Goal: Task Accomplishment & Management: Manage account settings

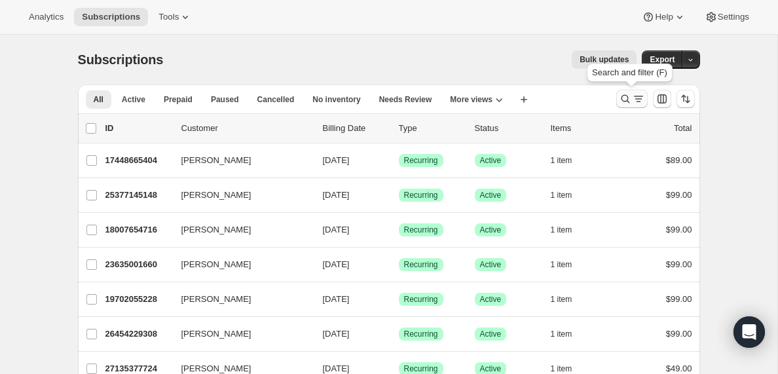
click at [634, 102] on icon "Search and filter results" at bounding box center [638, 98] width 13 height 13
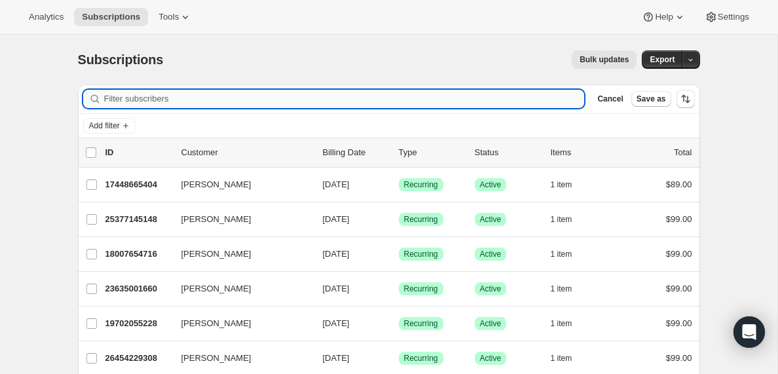
click at [132, 104] on input "Filter subscribers" at bounding box center [344, 99] width 481 height 18
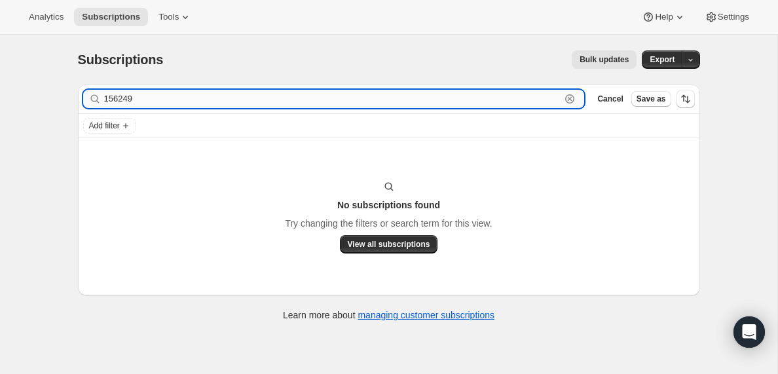
click at [137, 98] on input "156249" at bounding box center [332, 99] width 457 height 18
paste input "[EMAIL_ADDRESS][DOMAIN_NAME]"
type input "[EMAIL_ADDRESS][DOMAIN_NAME]"
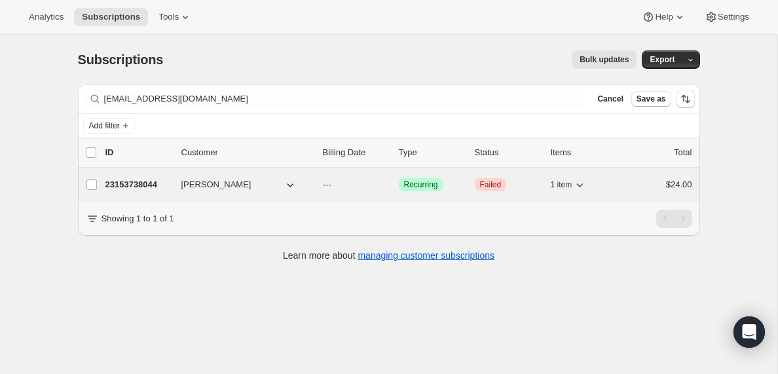
click at [151, 182] on p "23153738044" at bounding box center [138, 184] width 66 height 13
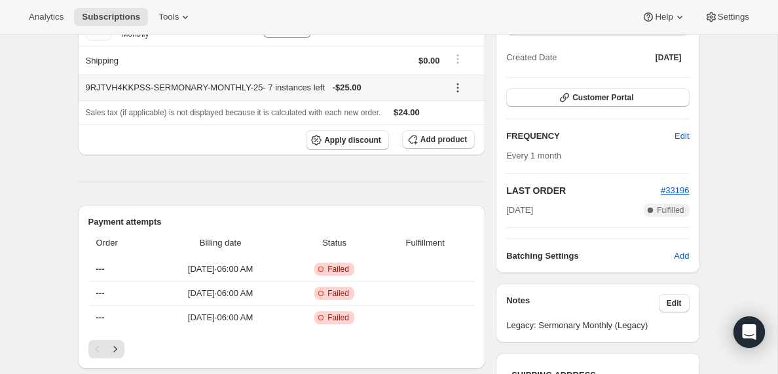
scroll to position [178, 0]
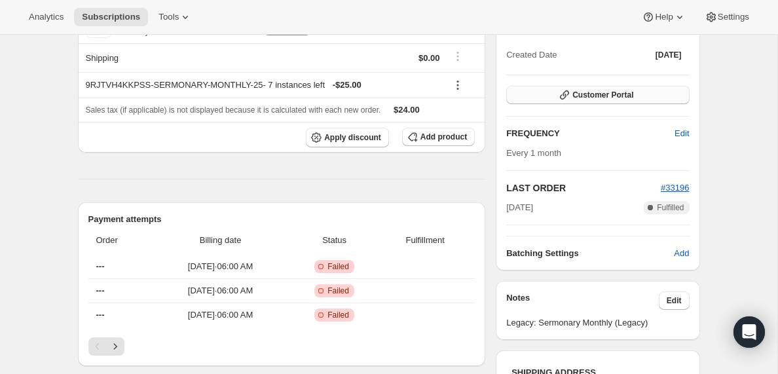
click at [604, 90] on span "Customer Portal" at bounding box center [603, 95] width 61 height 10
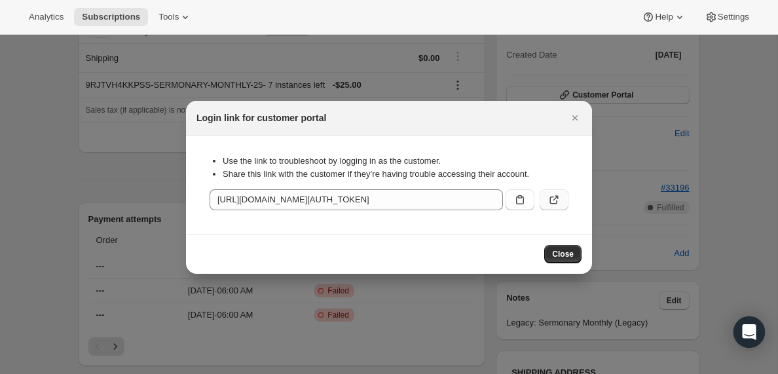
click at [556, 200] on icon ":rck:" at bounding box center [554, 199] width 13 height 13
click at [519, 200] on icon ":rck:" at bounding box center [520, 199] width 13 height 13
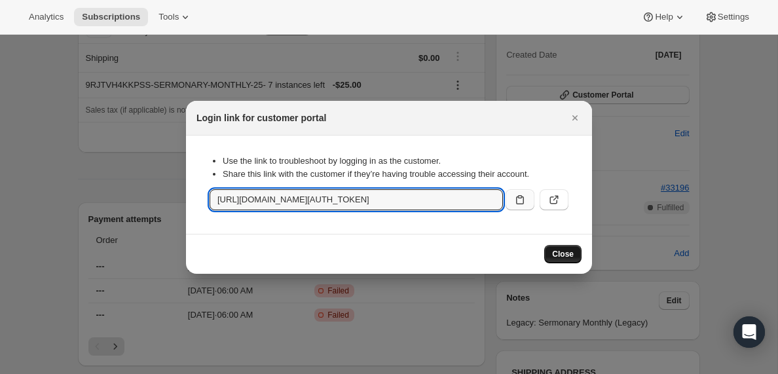
click at [562, 257] on span "Close" at bounding box center [563, 254] width 22 height 10
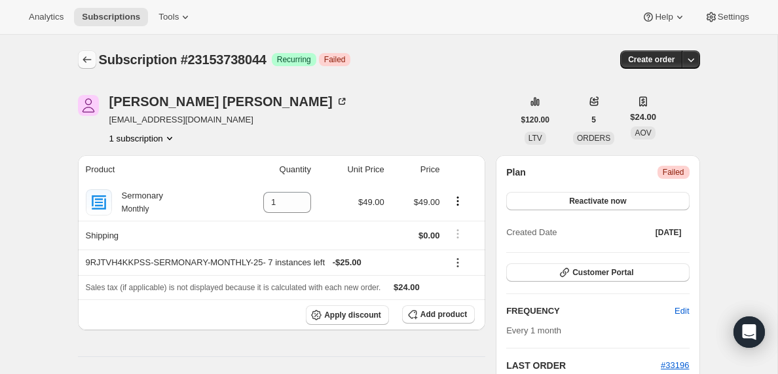
click at [83, 58] on icon "Subscriptions" at bounding box center [87, 59] width 13 height 13
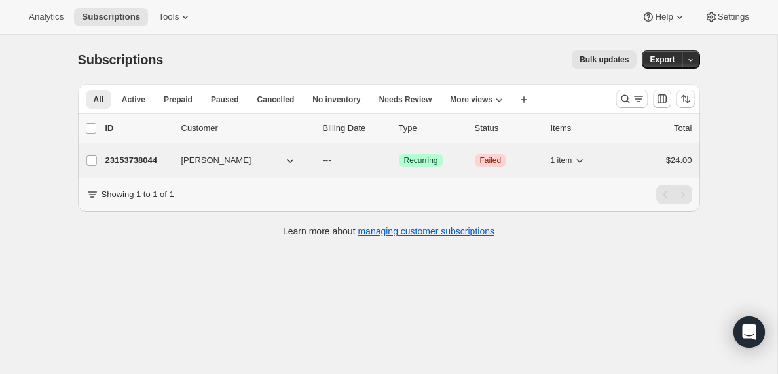
click at [147, 163] on p "23153738044" at bounding box center [138, 160] width 66 height 13
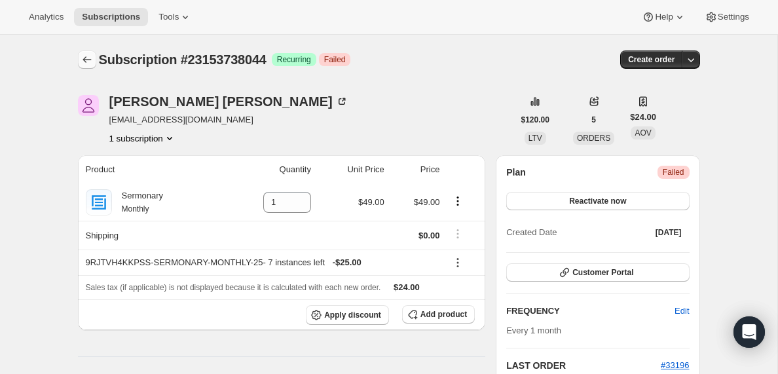
click at [86, 60] on icon "Subscriptions" at bounding box center [87, 59] width 13 height 13
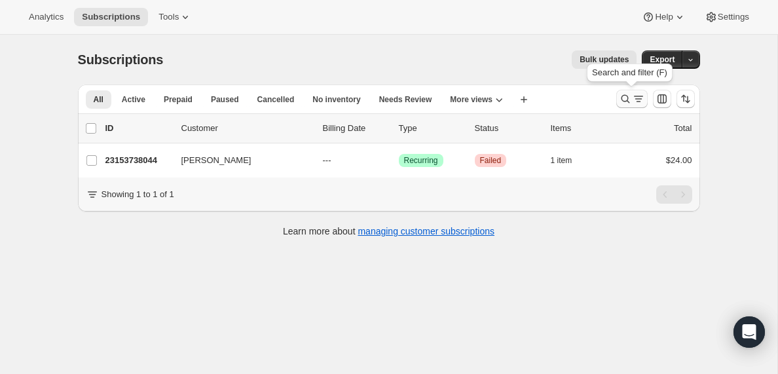
click at [635, 98] on icon "Search and filter results" at bounding box center [638, 98] width 13 height 13
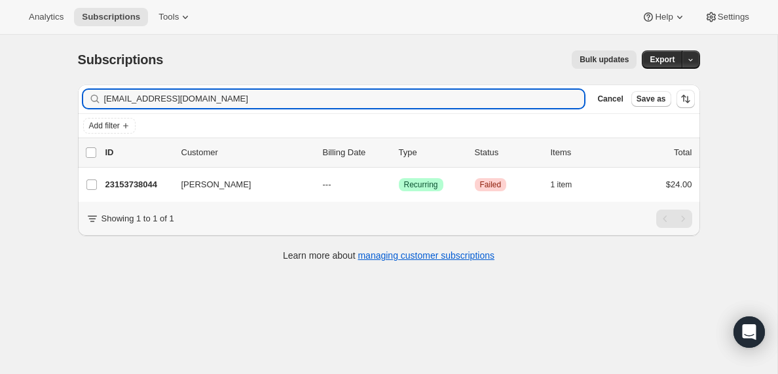
drag, startPoint x: 240, startPoint y: 96, endPoint x: 91, endPoint y: 95, distance: 149.4
click at [91, 95] on div "[EMAIL_ADDRESS][DOMAIN_NAME] Clear" at bounding box center [334, 99] width 502 height 18
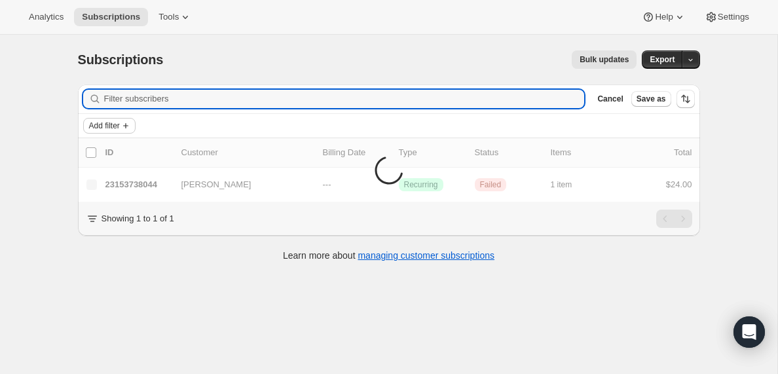
click at [103, 128] on span "Add filter" at bounding box center [104, 126] width 31 height 10
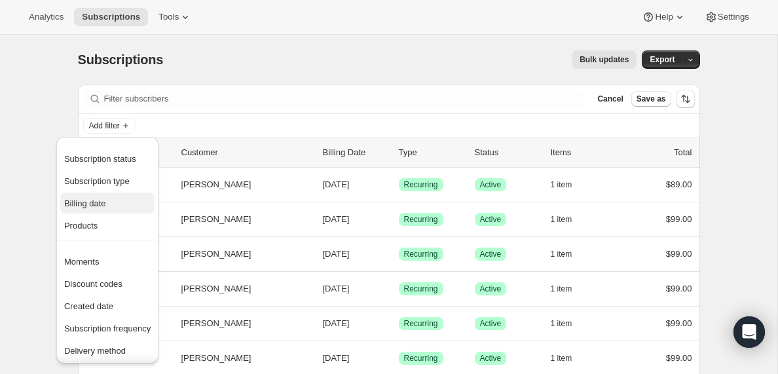
click at [92, 204] on span "Billing date" at bounding box center [85, 204] width 42 height 10
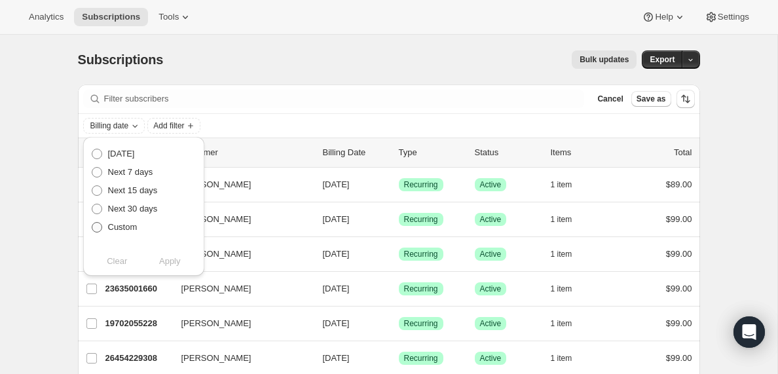
click at [96, 226] on span at bounding box center [97, 227] width 10 height 10
click at [92, 223] on input "Custom" at bounding box center [92, 222] width 1 height 1
radio input "true"
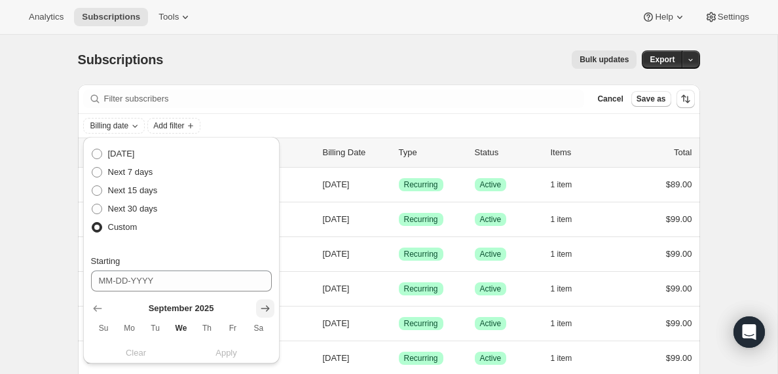
click at [269, 309] on icon "Show next month, October 2025" at bounding box center [265, 308] width 13 height 13
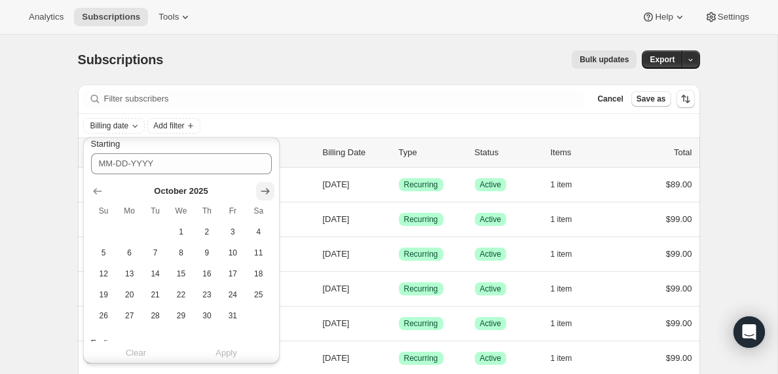
scroll to position [114, 0]
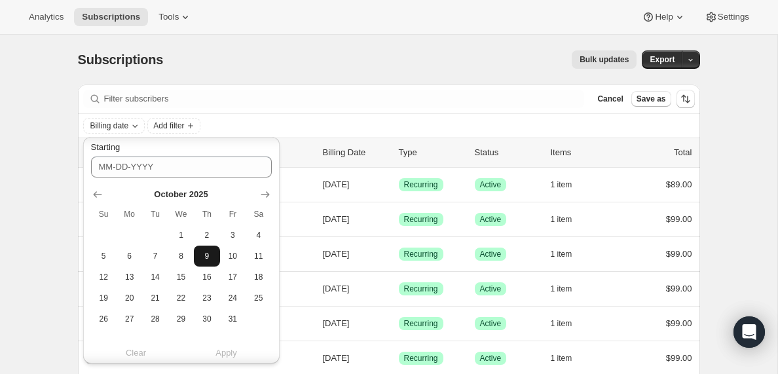
click at [201, 259] on span "9" at bounding box center [206, 256] width 15 height 10
type input "[DATE]"
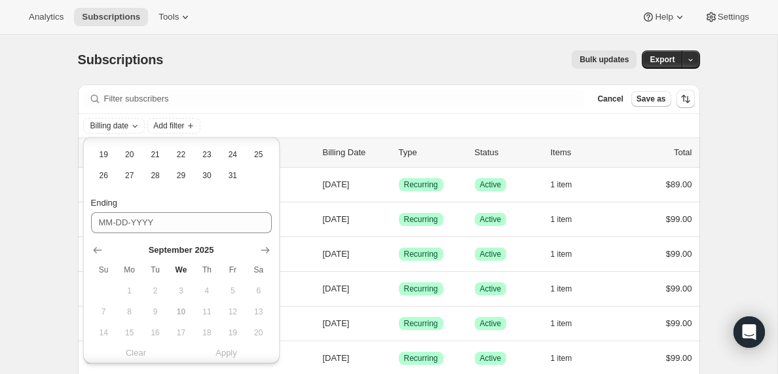
scroll to position [272, 0]
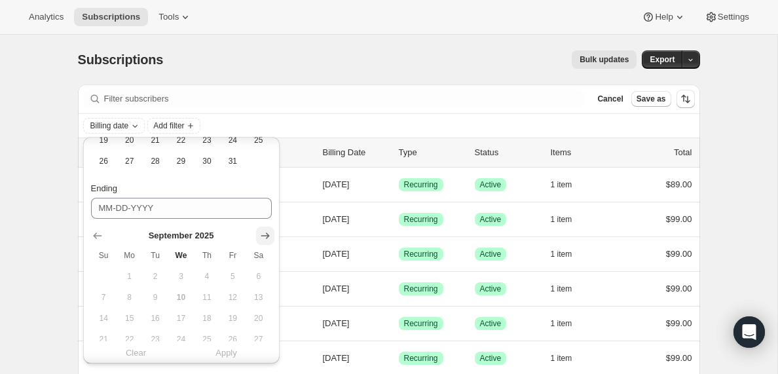
click at [265, 236] on icon "Show next month, October 2025" at bounding box center [265, 236] width 9 height 7
click at [232, 296] on span "10" at bounding box center [232, 297] width 15 height 10
type input "[DATE]"
click at [223, 355] on span "Apply" at bounding box center [227, 353] width 22 height 13
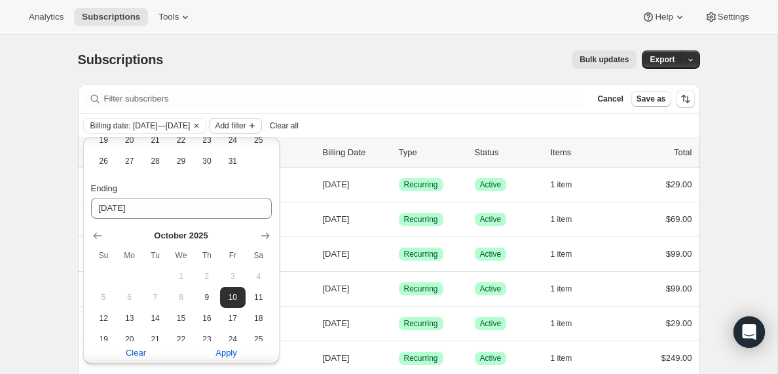
click at [246, 126] on span "Add filter" at bounding box center [230, 126] width 31 height 10
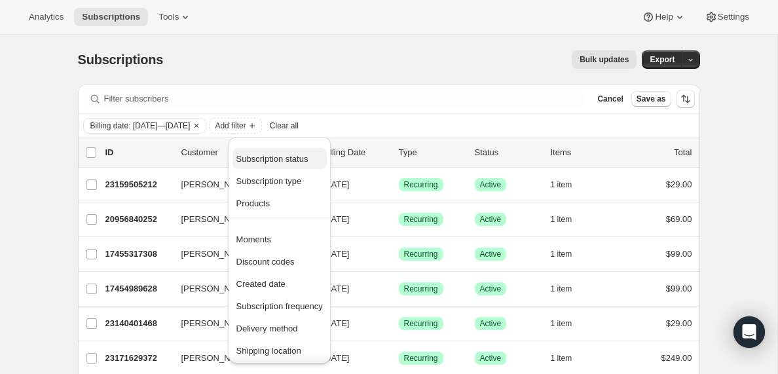
click at [273, 160] on span "Subscription status" at bounding box center [273, 159] width 72 height 10
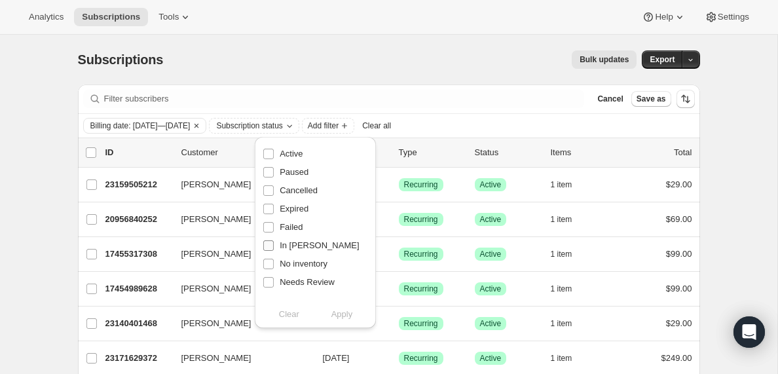
click at [267, 249] on input "In [PERSON_NAME]" at bounding box center [268, 245] width 10 height 10
checkbox input "true"
click at [351, 320] on span "Apply" at bounding box center [343, 314] width 22 height 13
click at [90, 153] on input "0 selected" at bounding box center [91, 152] width 10 height 10
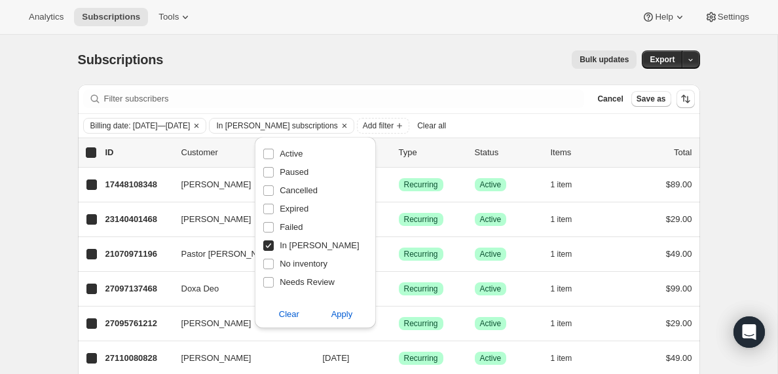
checkbox input "true"
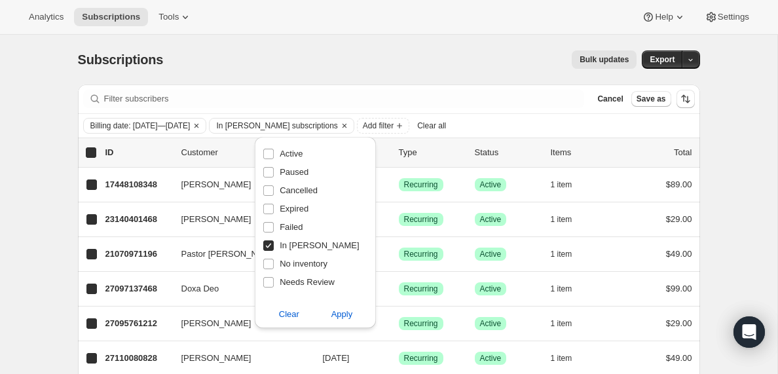
checkbox input "true"
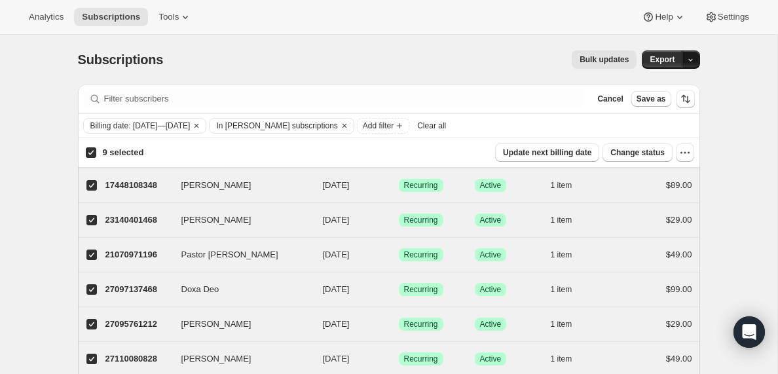
click at [695, 59] on icon "button" at bounding box center [691, 60] width 9 height 9
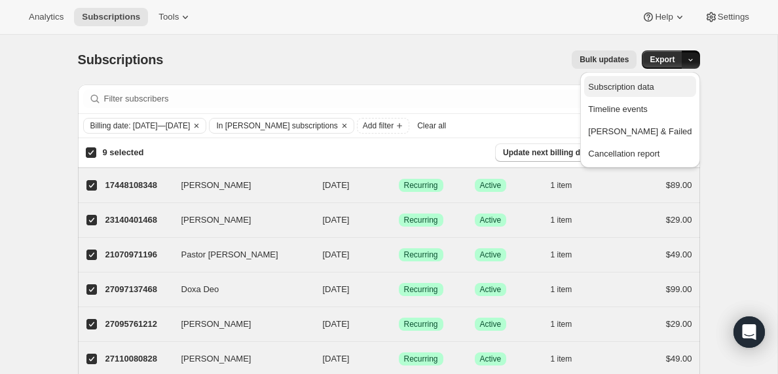
click at [654, 88] on span "Subscription data" at bounding box center [621, 87] width 66 height 10
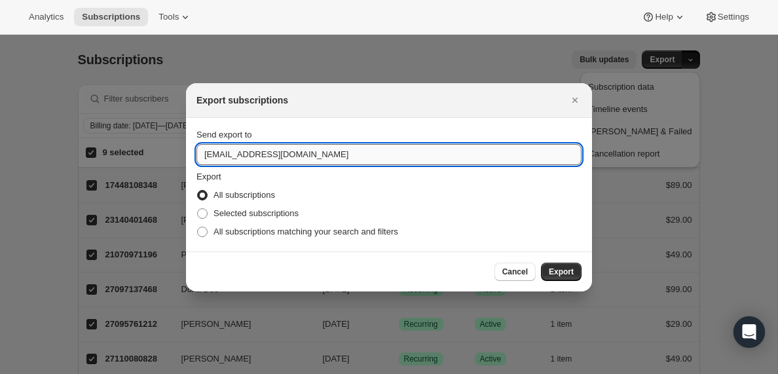
click at [235, 154] on input "[EMAIL_ADDRESS][DOMAIN_NAME]" at bounding box center [389, 154] width 385 height 21
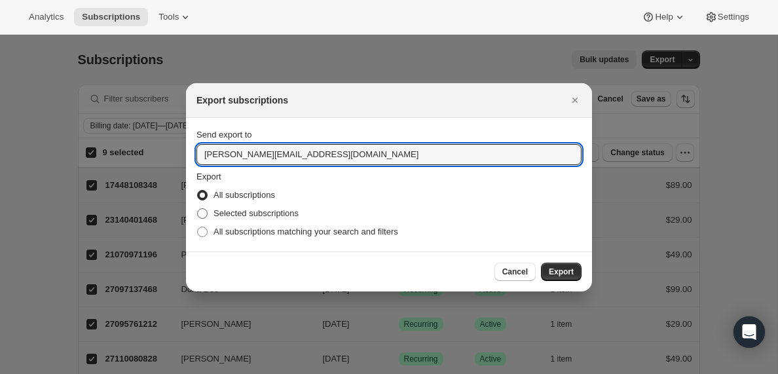
type input "[PERSON_NAME][EMAIL_ADDRESS][DOMAIN_NAME]"
click at [203, 214] on span ":rha:" at bounding box center [202, 213] width 10 height 10
click at [198, 209] on input "Selected subscriptions" at bounding box center [197, 208] width 1 height 1
radio input "true"
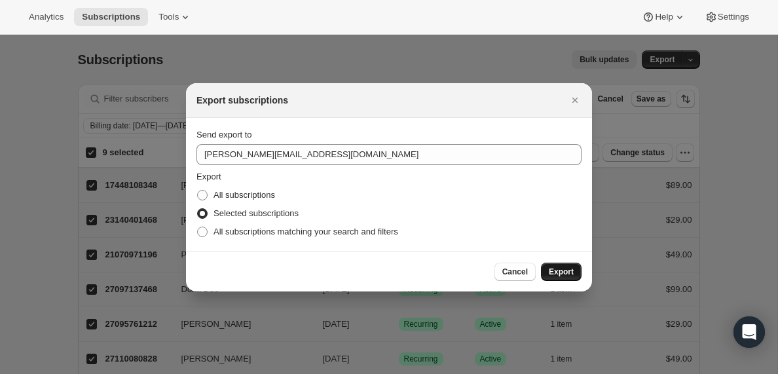
click at [560, 274] on span "Export" at bounding box center [561, 272] width 25 height 10
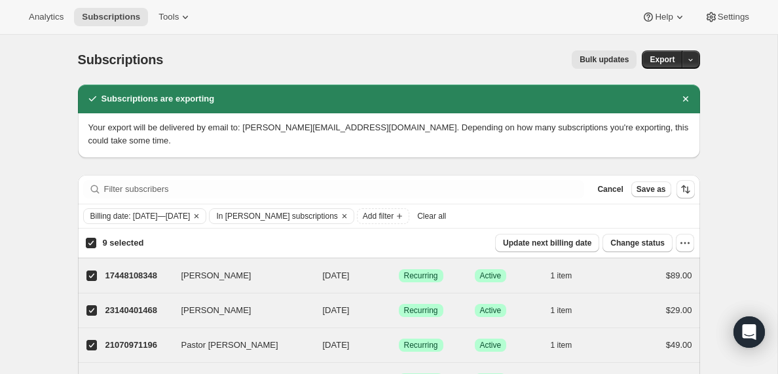
click at [446, 216] on span "Clear all" at bounding box center [431, 216] width 29 height 10
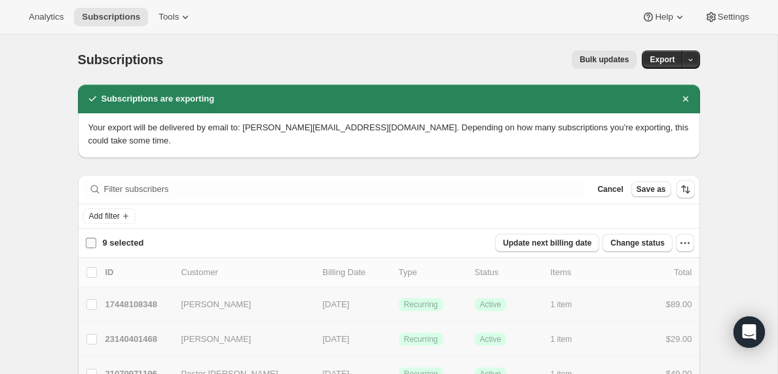
checkbox input "false"
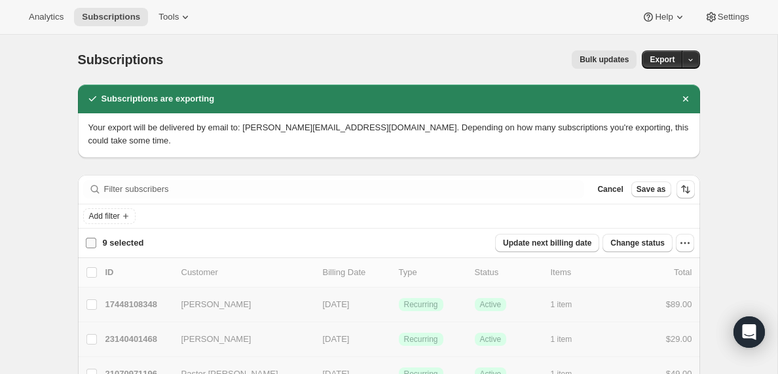
checkbox input "false"
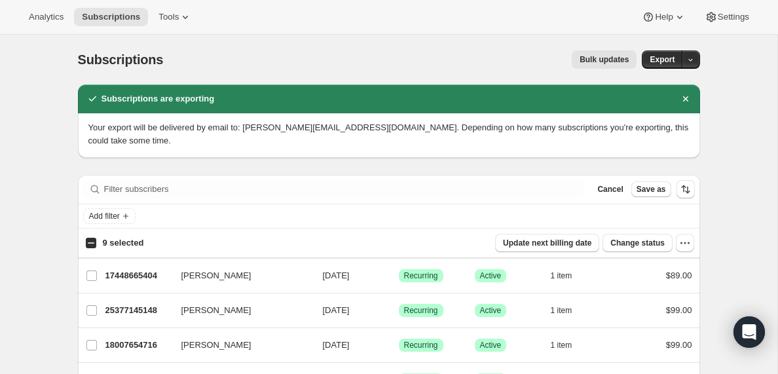
click at [89, 242] on input "9 selected" at bounding box center [91, 243] width 10 height 10
checkbox input "true"
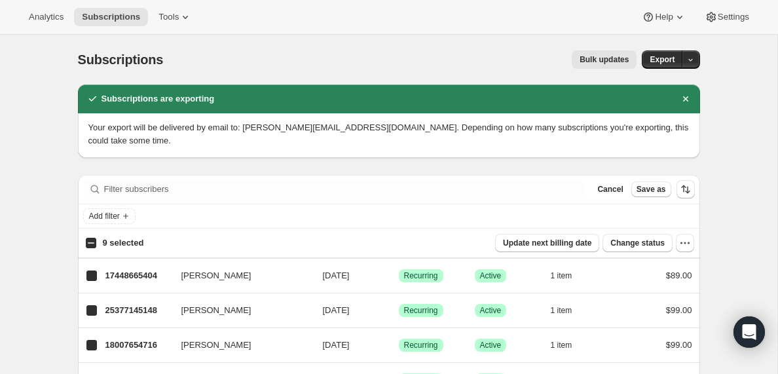
checkbox input "true"
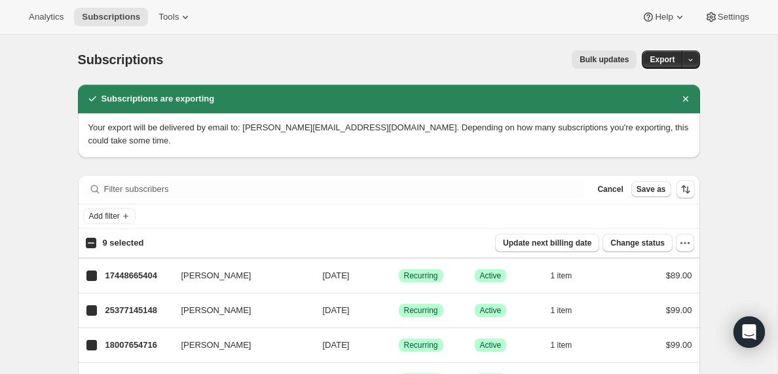
checkbox input "true"
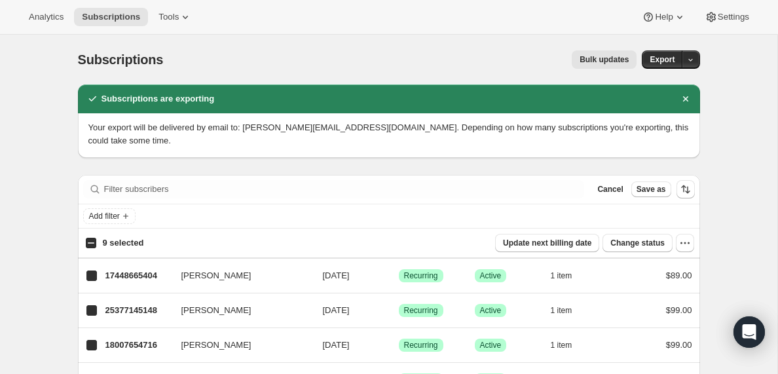
checkbox input "true"
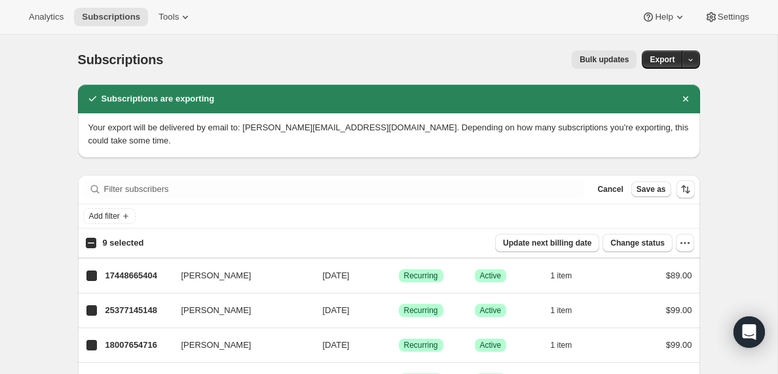
checkbox input "true"
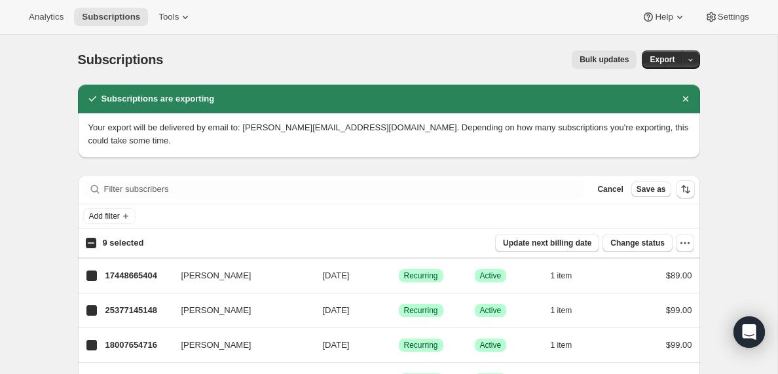
checkbox input "true"
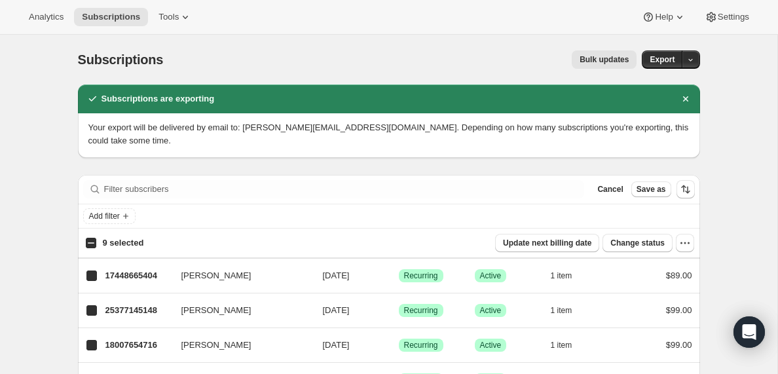
checkbox input "true"
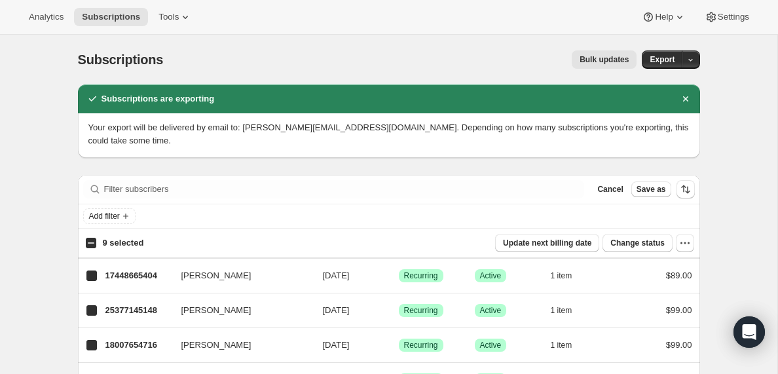
checkbox input "true"
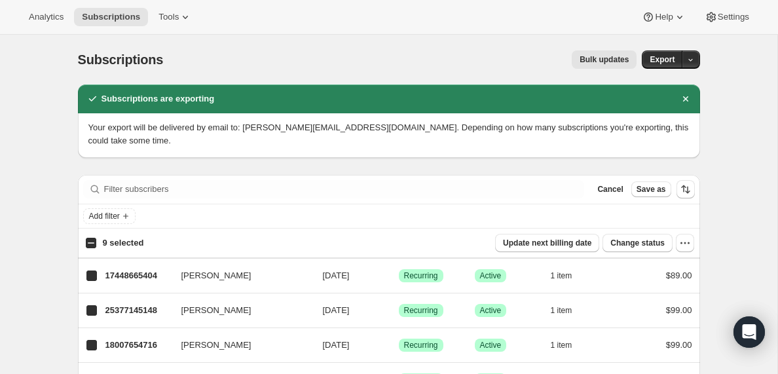
checkbox input "true"
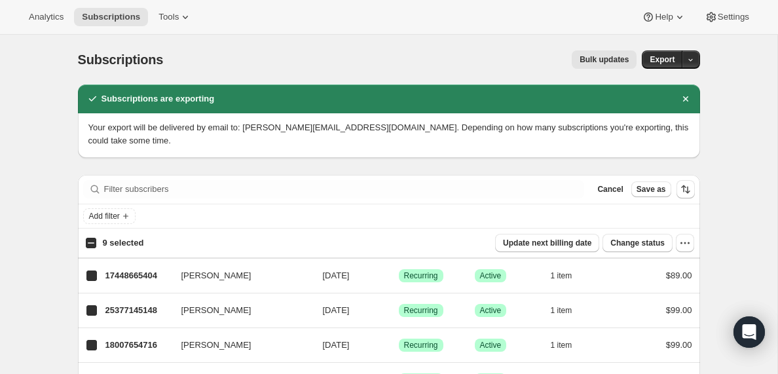
checkbox input "true"
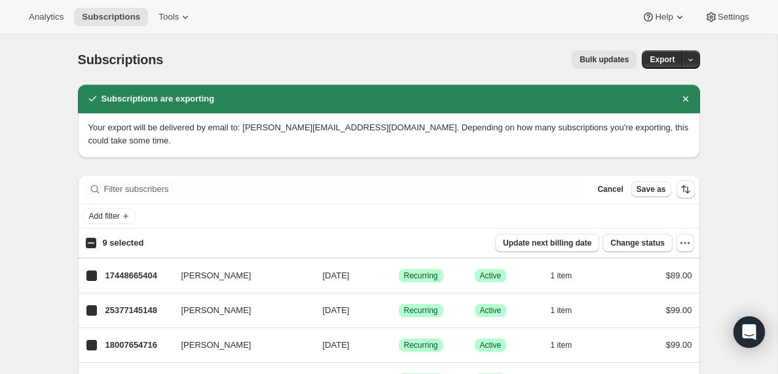
checkbox input "true"
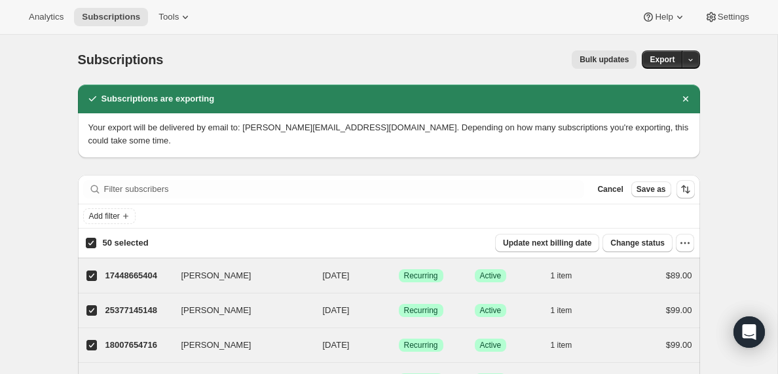
click at [89, 242] on input "50 selected" at bounding box center [91, 243] width 10 height 10
checkbox input "false"
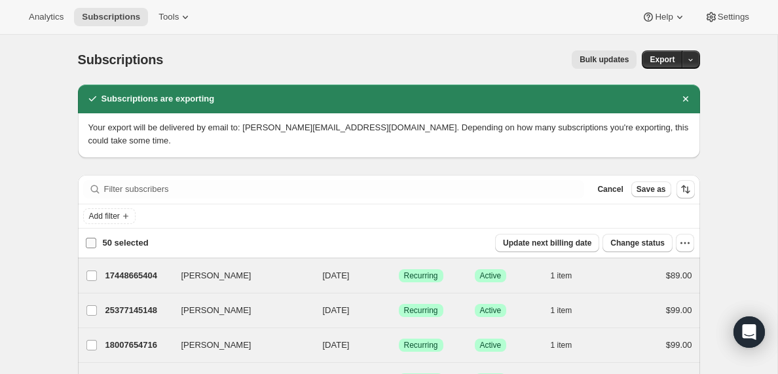
checkbox input "false"
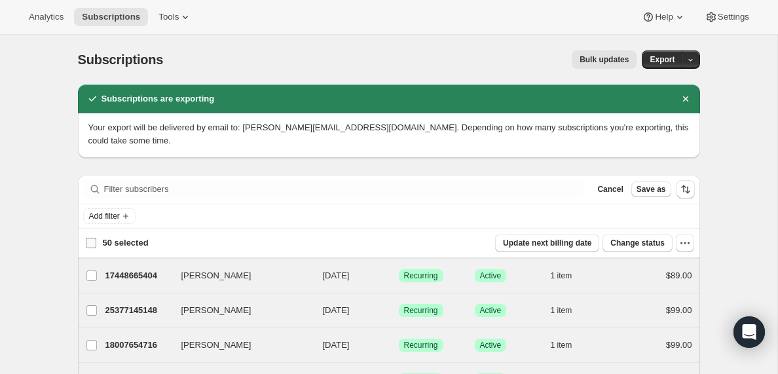
checkbox input "false"
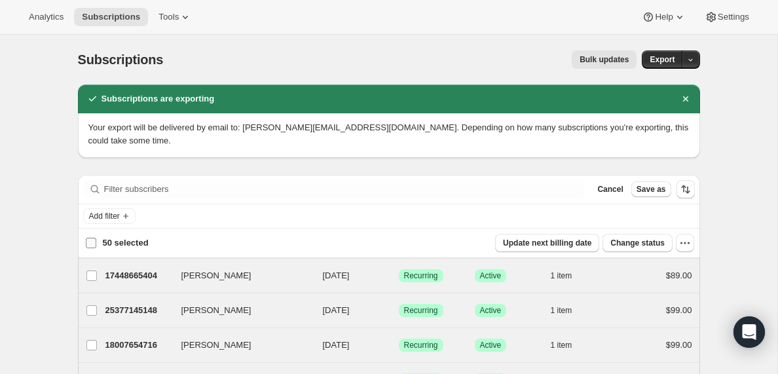
checkbox input "false"
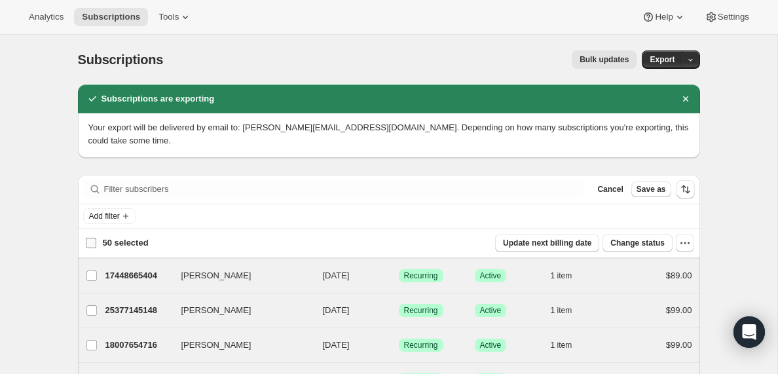
checkbox input "false"
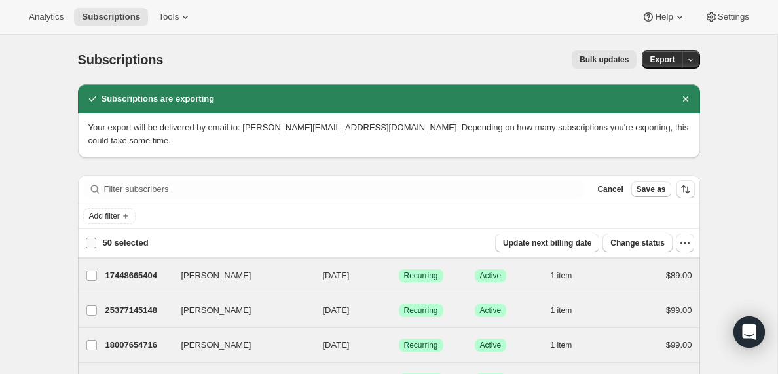
checkbox input "false"
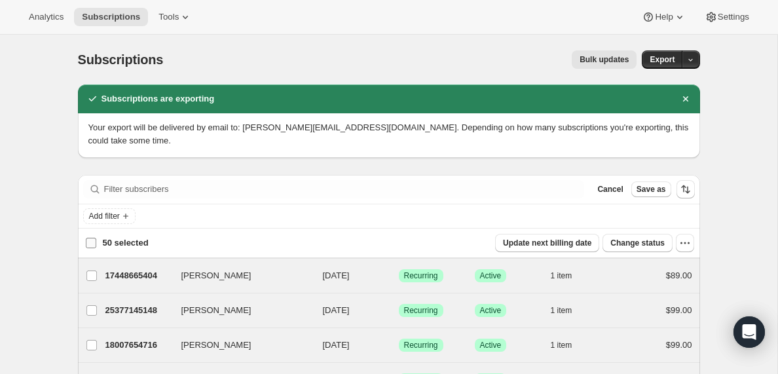
checkbox input "false"
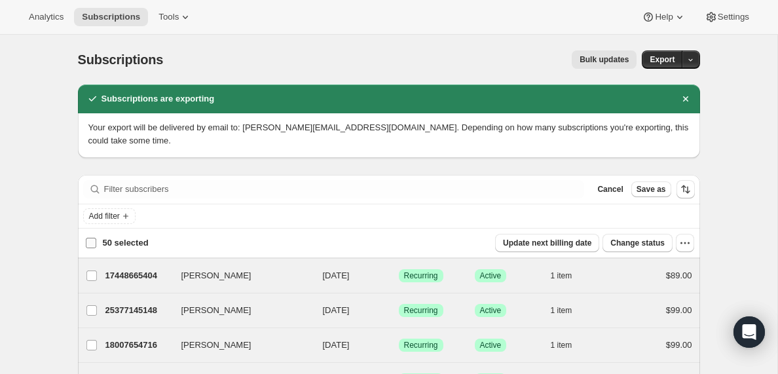
checkbox input "false"
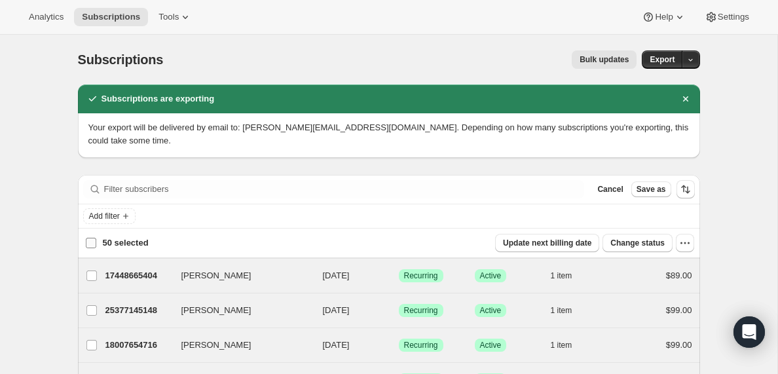
checkbox input "false"
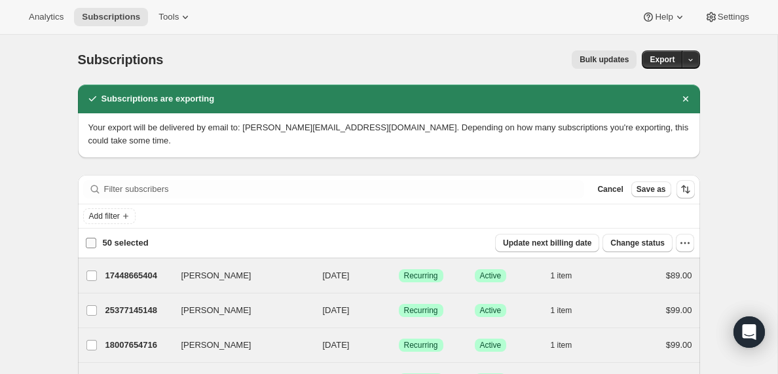
checkbox input "false"
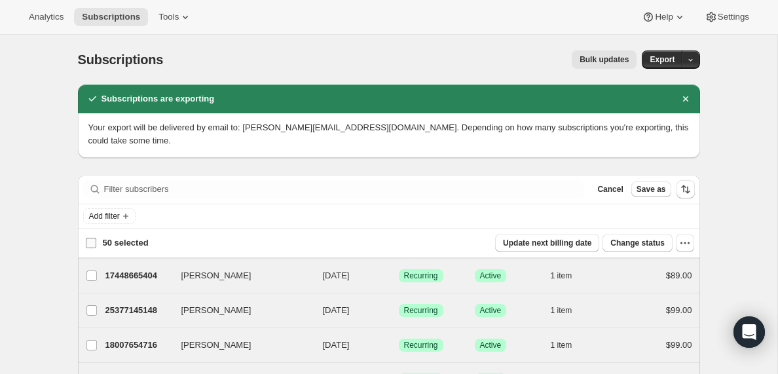
checkbox input "false"
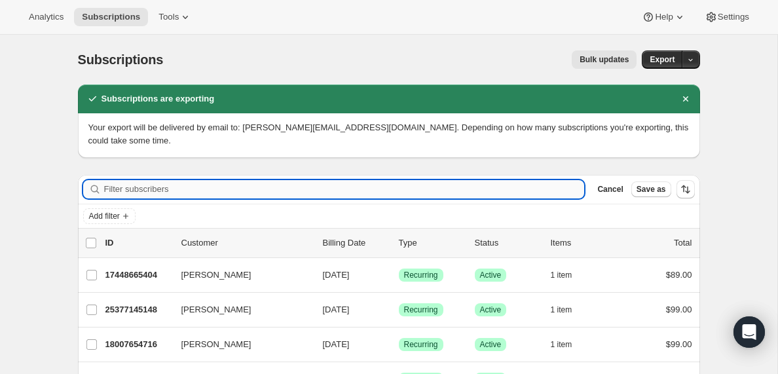
click at [147, 191] on input "Filter subscribers" at bounding box center [344, 189] width 481 height 18
paste input "[EMAIL_ADDRESS][DOMAIN_NAME]"
type input "[EMAIL_ADDRESS][DOMAIN_NAME]"
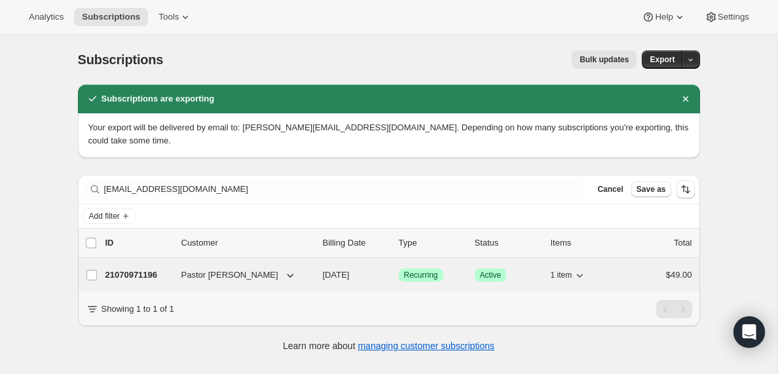
click at [143, 275] on p "21070971196" at bounding box center [138, 275] width 66 height 13
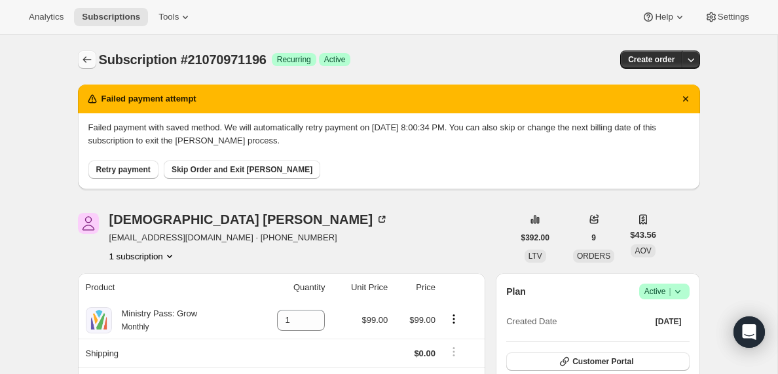
click at [85, 59] on icon "Subscriptions" at bounding box center [87, 59] width 13 height 13
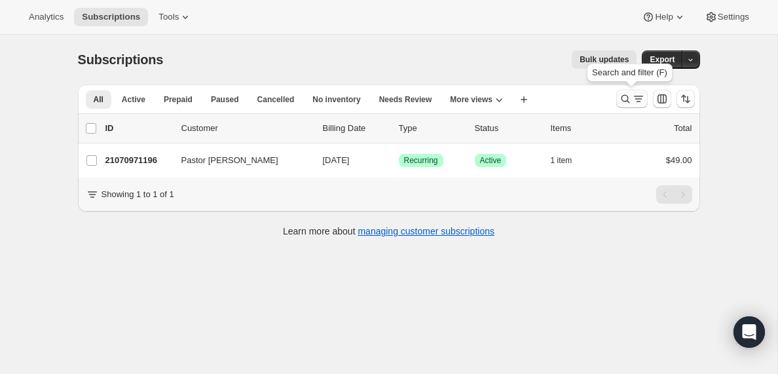
click at [636, 99] on icon "Search and filter results" at bounding box center [638, 98] width 7 height 1
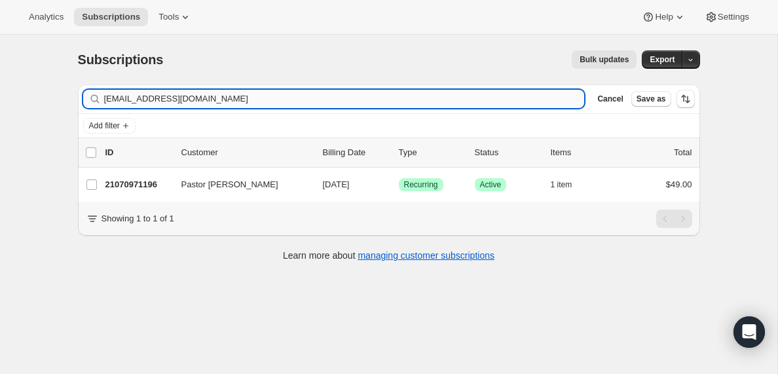
click at [147, 101] on input "[EMAIL_ADDRESS][DOMAIN_NAME]" at bounding box center [344, 99] width 481 height 18
type input "[EMAIL_ADDRESS][DOMAIN_NAME]"
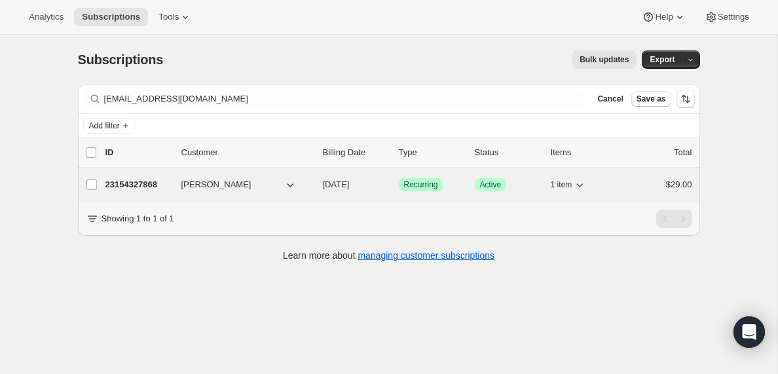
click at [128, 184] on p "23154327868" at bounding box center [138, 184] width 66 height 13
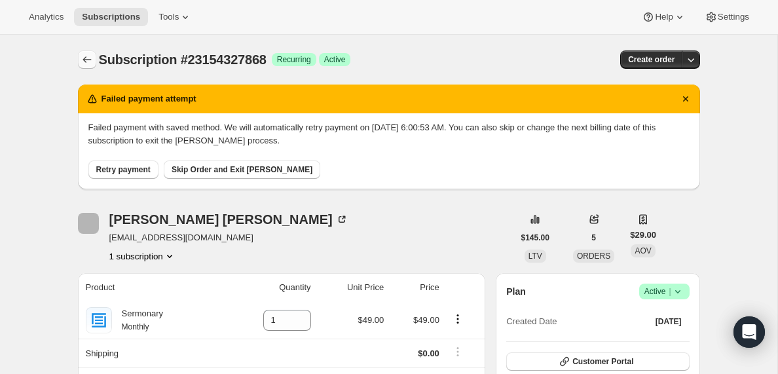
click at [86, 60] on icon "Subscriptions" at bounding box center [87, 59] width 13 height 13
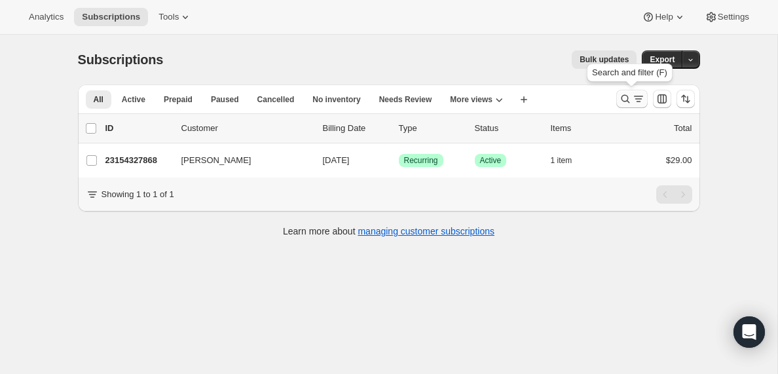
click at [638, 100] on icon "Search and filter results" at bounding box center [638, 98] width 13 height 13
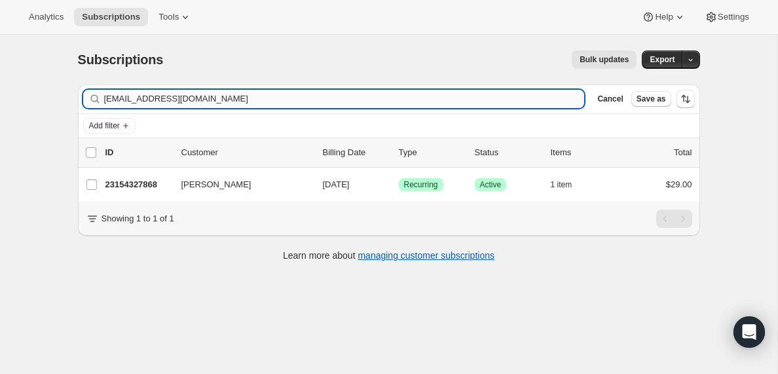
click at [233, 105] on input "[EMAIL_ADDRESS][DOMAIN_NAME]" at bounding box center [344, 99] width 481 height 18
type input "[EMAIL_ADDRESS][DOMAIN_NAME]"
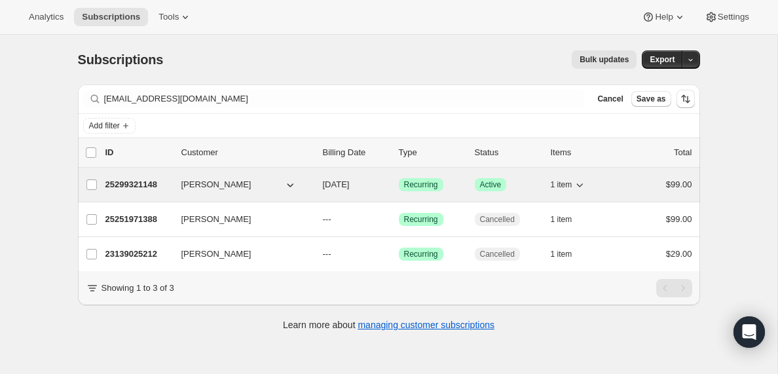
click at [122, 183] on p "25299321148" at bounding box center [138, 184] width 66 height 13
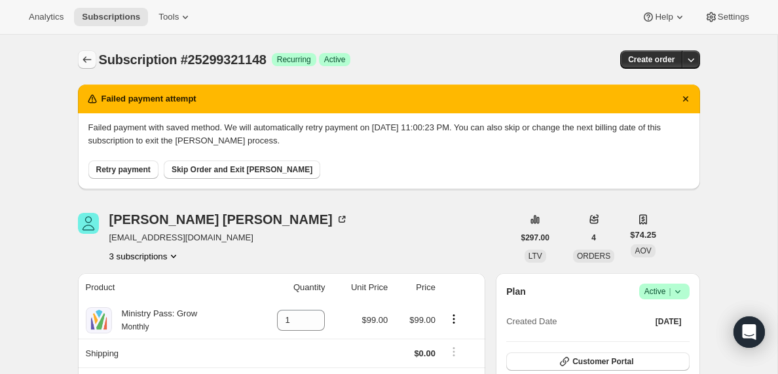
click at [86, 56] on icon "Subscriptions" at bounding box center [87, 59] width 13 height 13
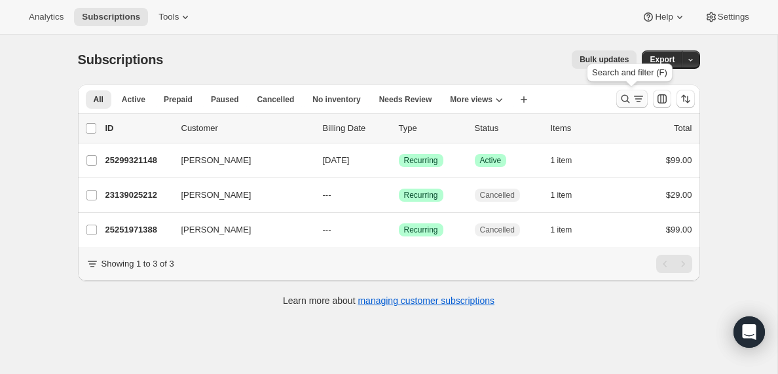
click at [638, 100] on icon "Search and filter results" at bounding box center [638, 98] width 13 height 13
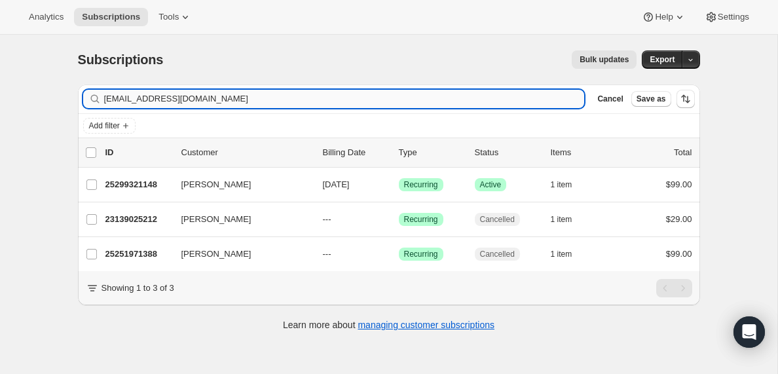
click at [202, 100] on input "[EMAIL_ADDRESS][DOMAIN_NAME]" at bounding box center [344, 99] width 481 height 18
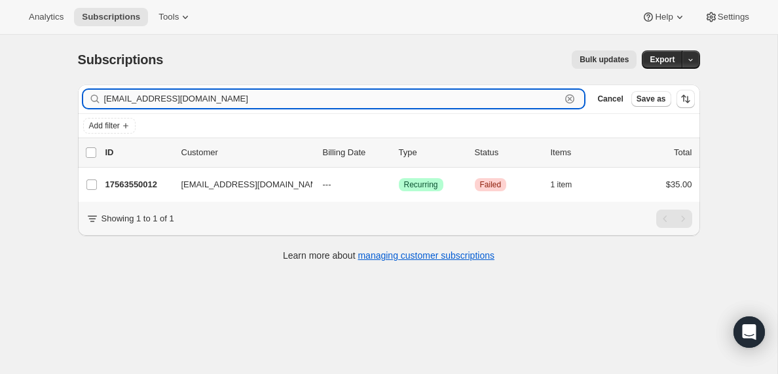
click at [236, 99] on input "[EMAIL_ADDRESS][DOMAIN_NAME]" at bounding box center [332, 99] width 457 height 18
paste input "[PERSON_NAME]@neonlifechurch"
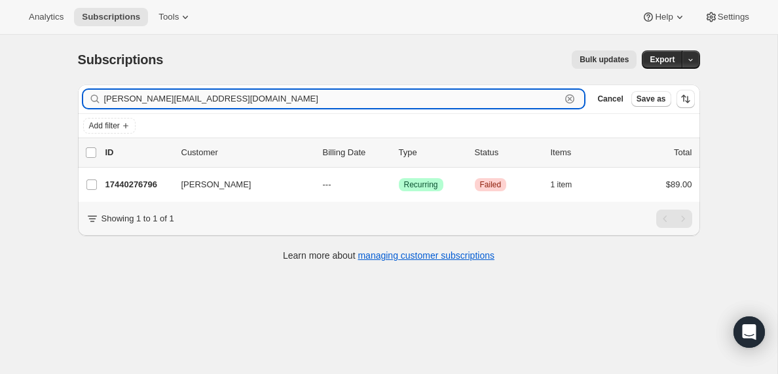
click at [156, 100] on input "[PERSON_NAME][EMAIL_ADDRESS][DOMAIN_NAME]" at bounding box center [332, 99] width 457 height 18
paste input "[EMAIL_ADDRESS]"
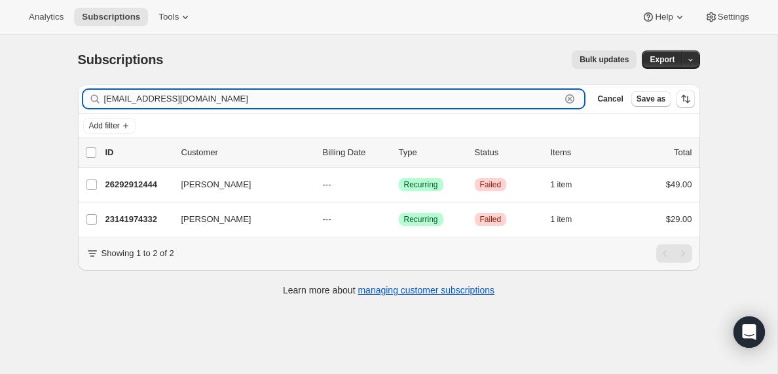
click at [175, 99] on input "[EMAIL_ADDRESS][DOMAIN_NAME]" at bounding box center [332, 99] width 457 height 18
paste input "[EMAIL_ADDRESS]"
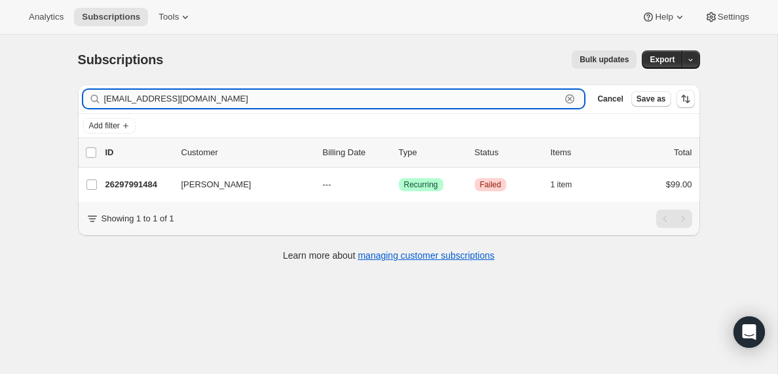
click at [187, 101] on input "[EMAIL_ADDRESS][DOMAIN_NAME]" at bounding box center [332, 99] width 457 height 18
paste input "[EMAIL_ADDRESS]"
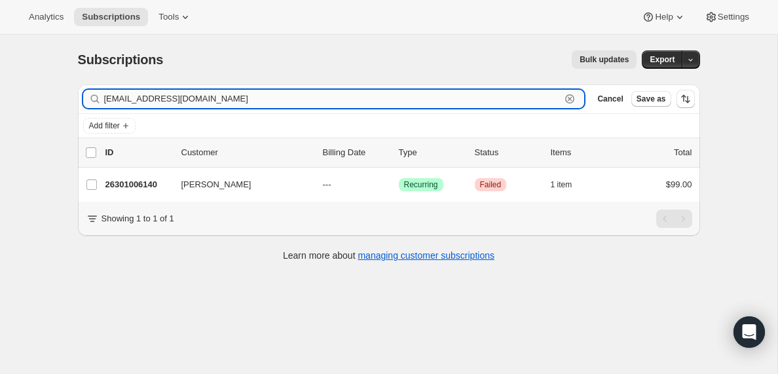
click at [248, 99] on input "[EMAIL_ADDRESS][DOMAIN_NAME]" at bounding box center [332, 99] width 457 height 18
paste input "[EMAIL_ADDRESS]"
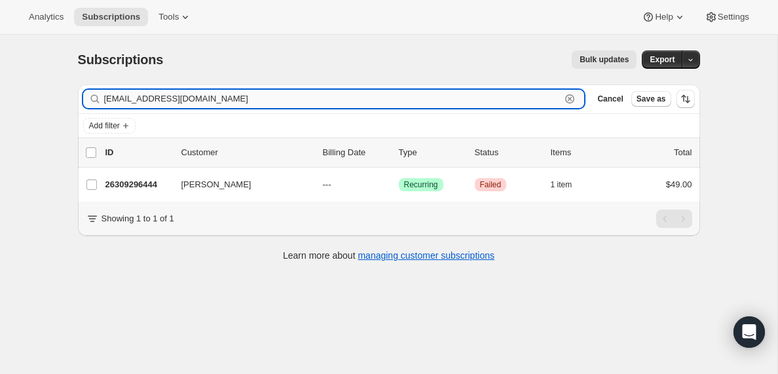
click at [336, 102] on input "[EMAIL_ADDRESS][DOMAIN_NAME]" at bounding box center [332, 99] width 457 height 18
paste input "[EMAIL_ADDRESS][DOMAIN_NAME]"
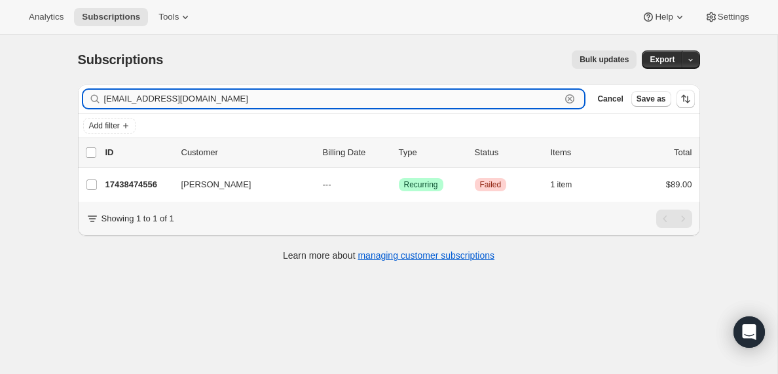
click at [142, 104] on input "[EMAIL_ADDRESS][DOMAIN_NAME]" at bounding box center [332, 99] width 457 height 18
click at [166, 107] on input "[EMAIL_ADDRESS][DOMAIN_NAME]" at bounding box center [332, 99] width 457 height 18
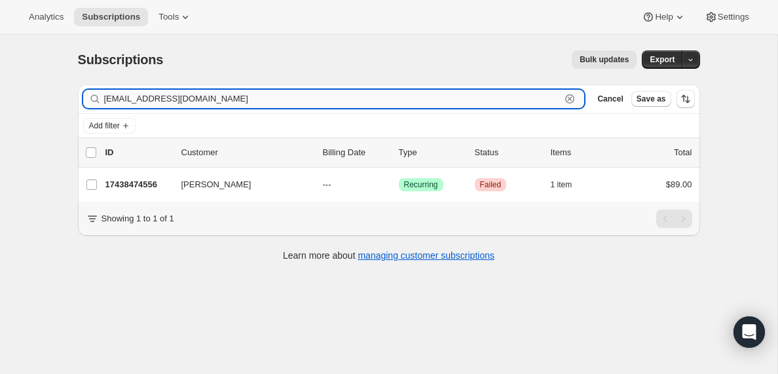
click at [166, 107] on input "[EMAIL_ADDRESS][DOMAIN_NAME]" at bounding box center [332, 99] width 457 height 18
paste input "[EMAIL_ADDRESS][DOMAIN_NAME]"
type input "[EMAIL_ADDRESS][DOMAIN_NAME]"
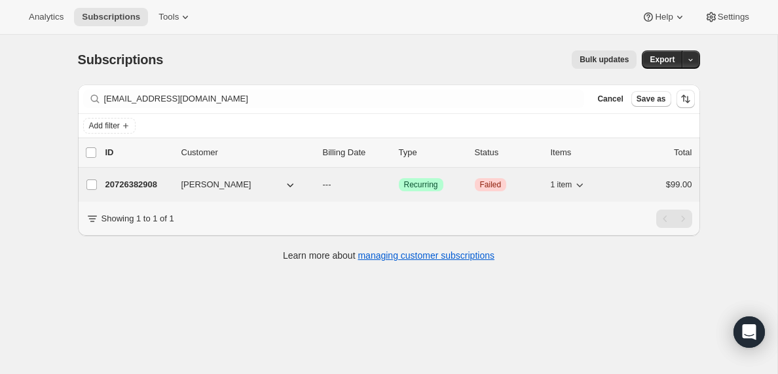
click at [129, 183] on p "20726382908" at bounding box center [138, 184] width 66 height 13
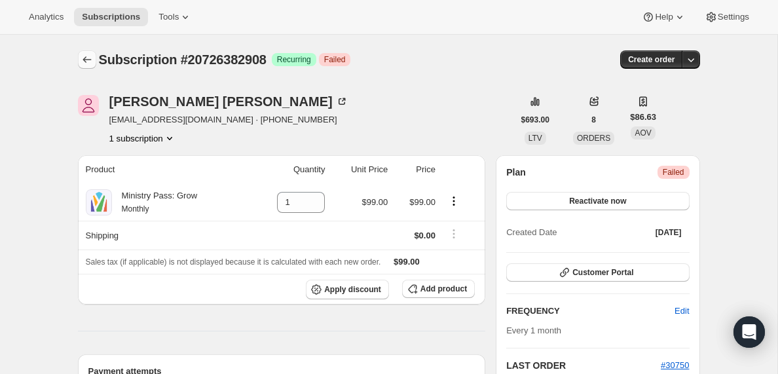
click at [85, 58] on icon "Subscriptions" at bounding box center [87, 59] width 9 height 7
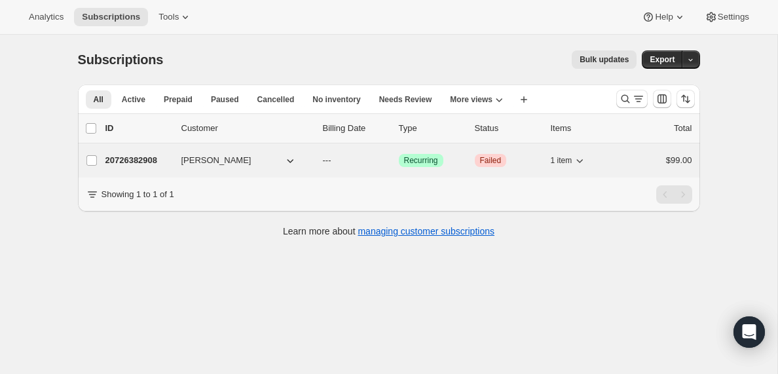
scroll to position [3, 0]
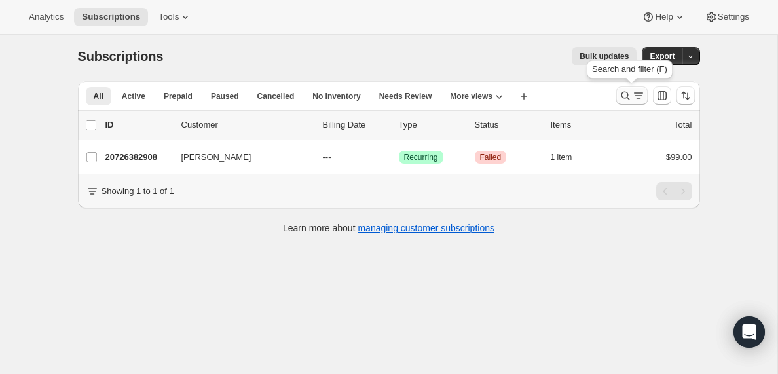
click at [634, 96] on icon "Search and filter results" at bounding box center [638, 95] width 13 height 13
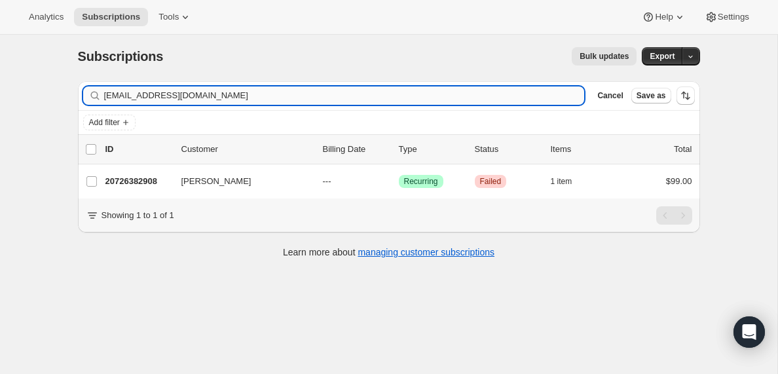
click at [202, 93] on input "[EMAIL_ADDRESS][DOMAIN_NAME]" at bounding box center [344, 95] width 481 height 18
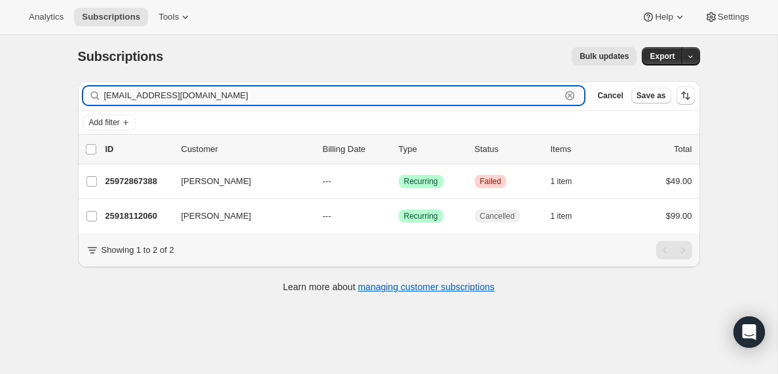
click at [155, 88] on input "[EMAIL_ADDRESS][DOMAIN_NAME]" at bounding box center [332, 95] width 457 height 18
paste input "[PERSON_NAME][EMAIL_ADDRESS][PERSON_NAME][DOMAIN_NAME]"
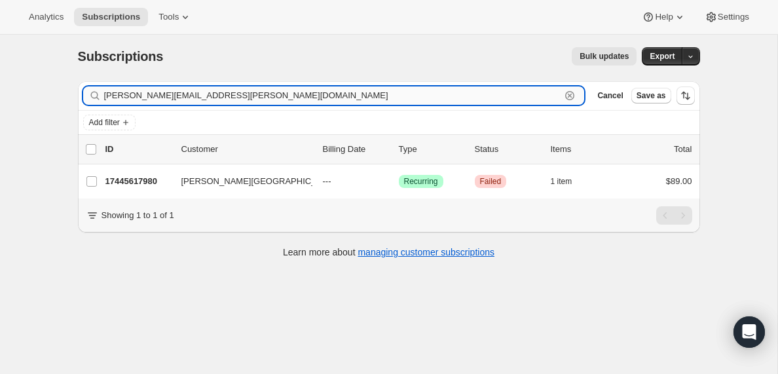
click at [202, 96] on input "[PERSON_NAME][EMAIL_ADDRESS][PERSON_NAME][DOMAIN_NAME]" at bounding box center [332, 95] width 457 height 18
paste input "[EMAIL_ADDRESS][DOMAIN_NAME]"
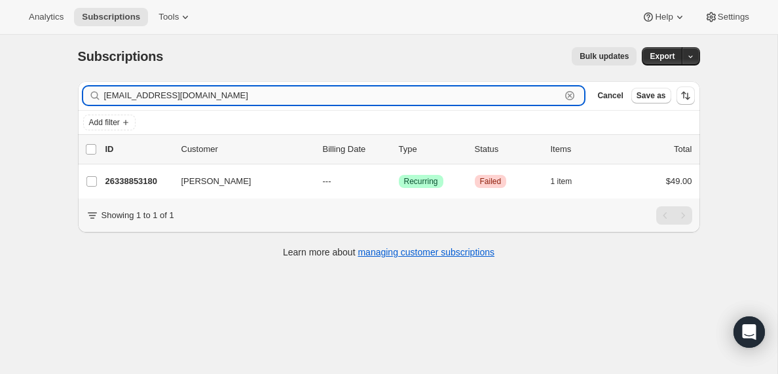
click at [229, 96] on input "[EMAIL_ADDRESS][DOMAIN_NAME]" at bounding box center [332, 95] width 457 height 18
paste input "azerc-s@sidebyside1"
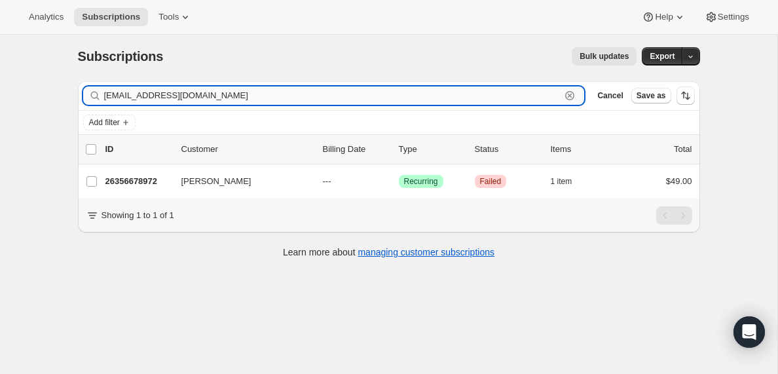
click at [172, 89] on input "[EMAIL_ADDRESS][DOMAIN_NAME]" at bounding box center [332, 95] width 457 height 18
paste input "[EMAIL_ADDRESS]"
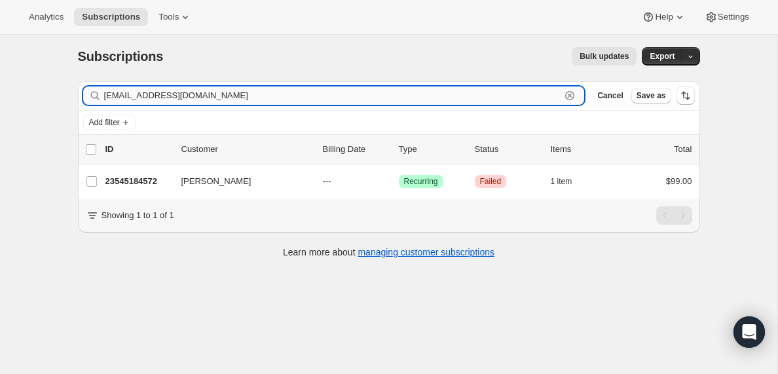
click at [210, 96] on input "[EMAIL_ADDRESS][DOMAIN_NAME]" at bounding box center [332, 95] width 457 height 18
paste input "[EMAIL_ADDRESS]"
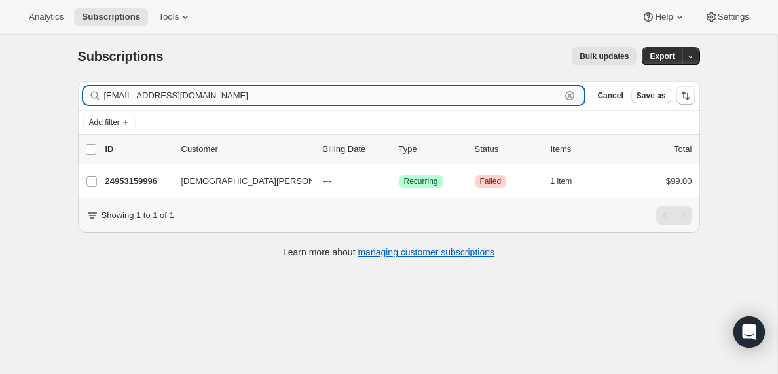
click at [215, 94] on input "[EMAIL_ADDRESS][DOMAIN_NAME]" at bounding box center [332, 95] width 457 height 18
paste input "[EMAIL_ADDRESS][DOMAIN_NAME]"
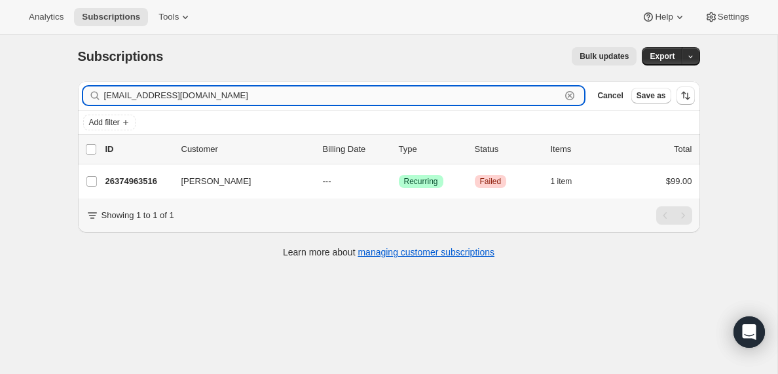
click at [149, 92] on input "[EMAIL_ADDRESS][DOMAIN_NAME]" at bounding box center [332, 95] width 457 height 18
paste input "[PERSON_NAME][EMAIL_ADDRESS][DOMAIN_NAME]"
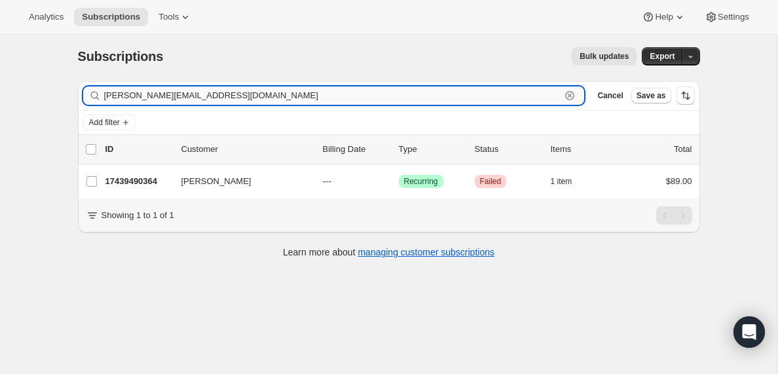
click at [168, 96] on input "[PERSON_NAME][EMAIL_ADDRESS][DOMAIN_NAME]" at bounding box center [332, 95] width 457 height 18
paste input "[EMAIL_ADDRESS][DOMAIN_NAME]"
click at [214, 102] on input "[EMAIL_ADDRESS][DOMAIN_NAME]" at bounding box center [332, 95] width 457 height 18
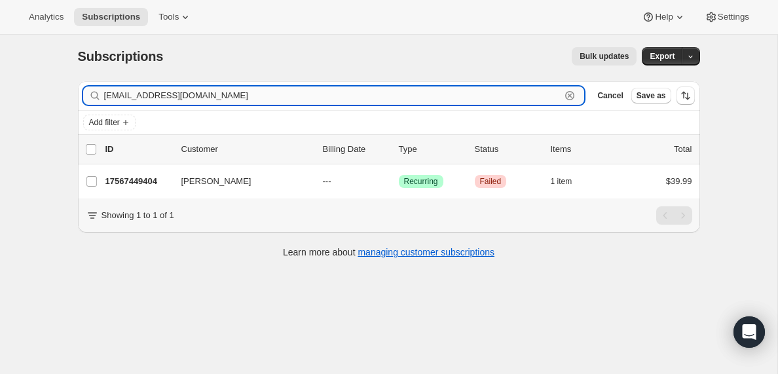
click at [214, 102] on input "[EMAIL_ADDRESS][DOMAIN_NAME]" at bounding box center [332, 95] width 457 height 18
paste input "[PERSON_NAME][EMAIL_ADDRESS][DOMAIN_NAME]"
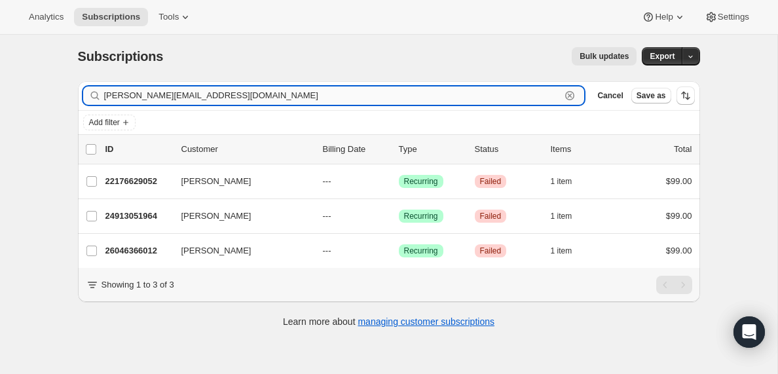
click at [259, 98] on input "[PERSON_NAME][EMAIL_ADDRESS][DOMAIN_NAME]" at bounding box center [332, 95] width 457 height 18
paste input "[EMAIL_ADDRESS][DOMAIN_NAME]"
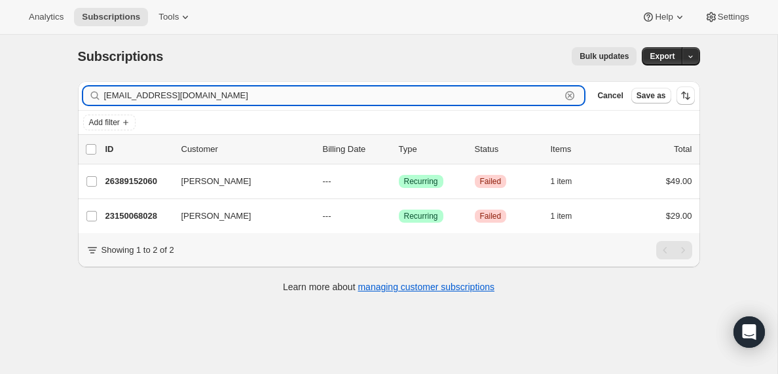
click at [219, 96] on input "[EMAIL_ADDRESS][DOMAIN_NAME]" at bounding box center [332, 95] width 457 height 18
paste input "reyesjesse4316"
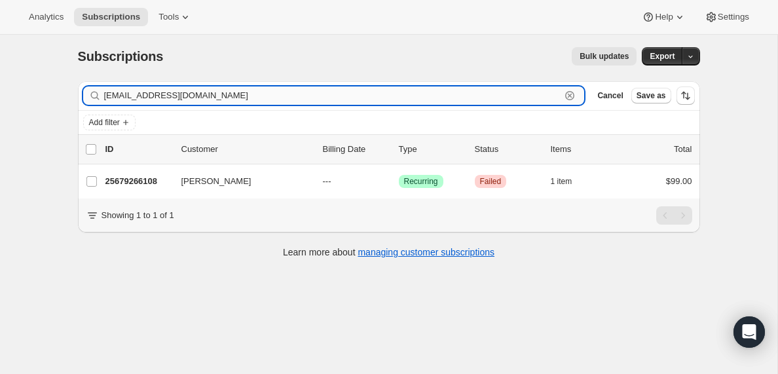
click at [232, 100] on input "[EMAIL_ADDRESS][DOMAIN_NAME]" at bounding box center [332, 95] width 457 height 18
paste input "[EMAIL_ADDRESS]"
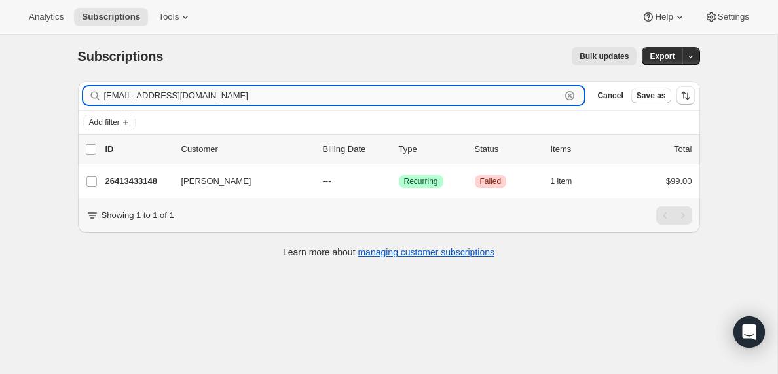
click at [190, 91] on input "[EMAIL_ADDRESS][DOMAIN_NAME]" at bounding box center [332, 95] width 457 height 18
paste input "[EMAIL_ADDRESS][DOMAIN_NAME]"
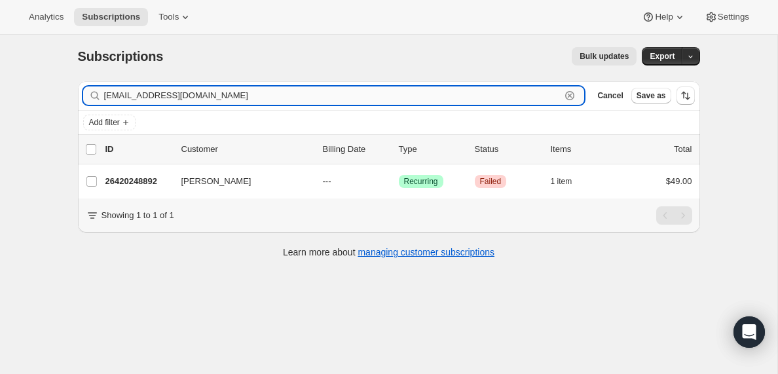
click at [197, 96] on input "[EMAIL_ADDRESS][DOMAIN_NAME]" at bounding box center [332, 95] width 457 height 18
paste input "[EMAIL_ADDRESS][DOMAIN_NAME]"
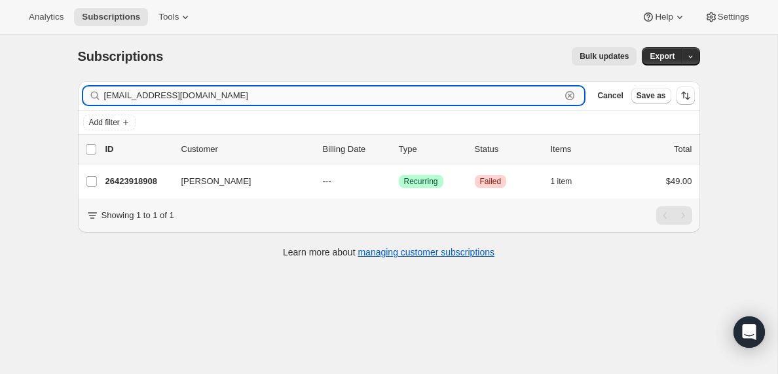
click at [240, 92] on input "[EMAIL_ADDRESS][DOMAIN_NAME]" at bounding box center [332, 95] width 457 height 18
paste input "[PERSON_NAME][EMAIL_ADDRESS][PERSON_NAME]"
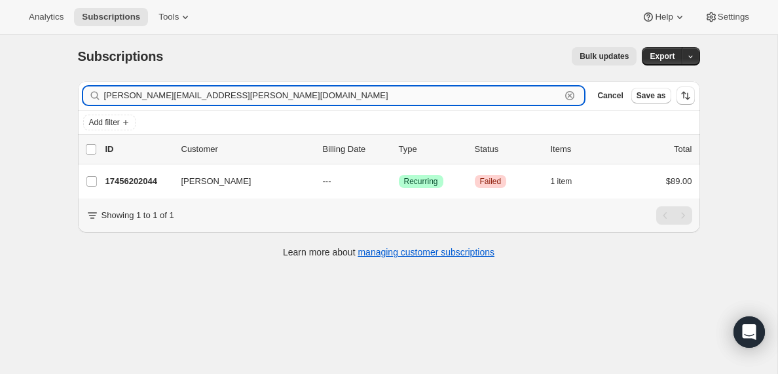
click at [184, 102] on input "[PERSON_NAME][EMAIL_ADDRESS][PERSON_NAME][DOMAIN_NAME]" at bounding box center [332, 95] width 457 height 18
paste input "[EMAIL_ADDRESS]"
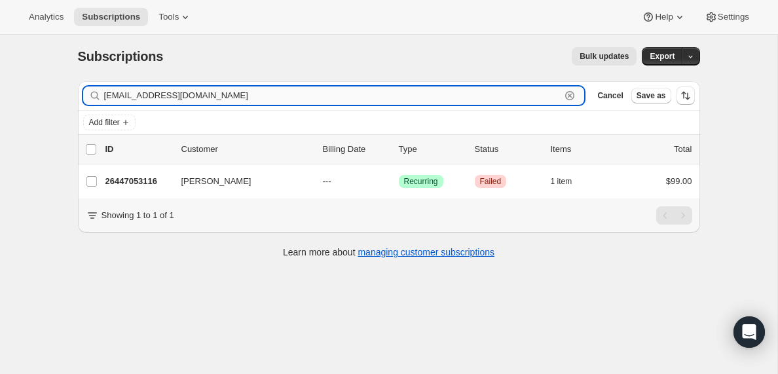
click at [253, 96] on input "[EMAIL_ADDRESS][DOMAIN_NAME]" at bounding box center [332, 95] width 457 height 18
paste input "smiley.[PERSON_NAME]"
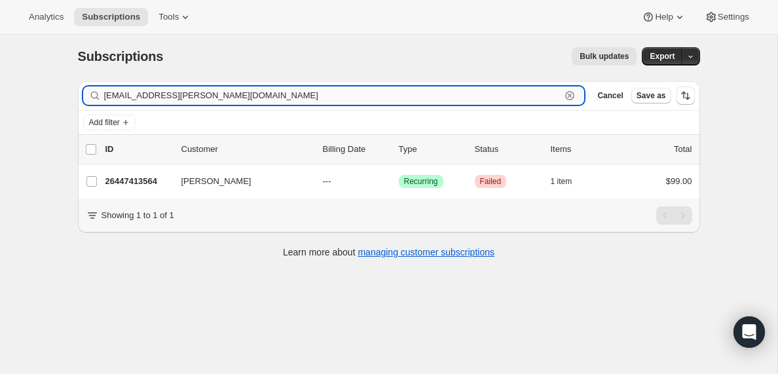
click at [161, 96] on input "[EMAIL_ADDRESS][PERSON_NAME][DOMAIN_NAME]" at bounding box center [332, 95] width 457 height 18
paste input "[PERSON_NAME][EMAIL_ADDRESS][PERSON_NAME][DOMAIN_NAME]"
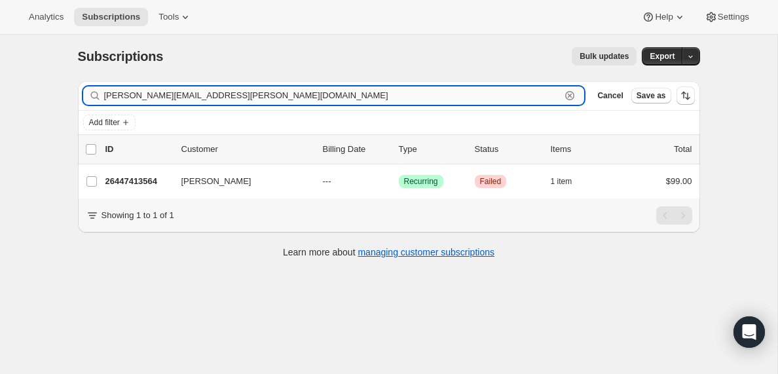
type input "[PERSON_NAME][EMAIL_ADDRESS][PERSON_NAME][DOMAIN_NAME]"
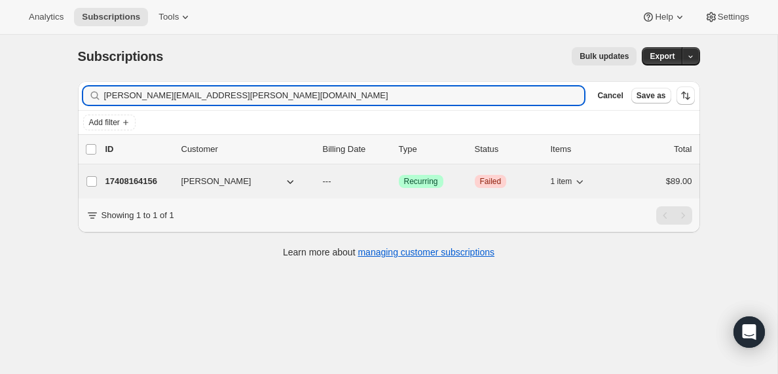
click at [138, 181] on p "17408164156" at bounding box center [138, 181] width 66 height 13
